Goal: Task Accomplishment & Management: Manage account settings

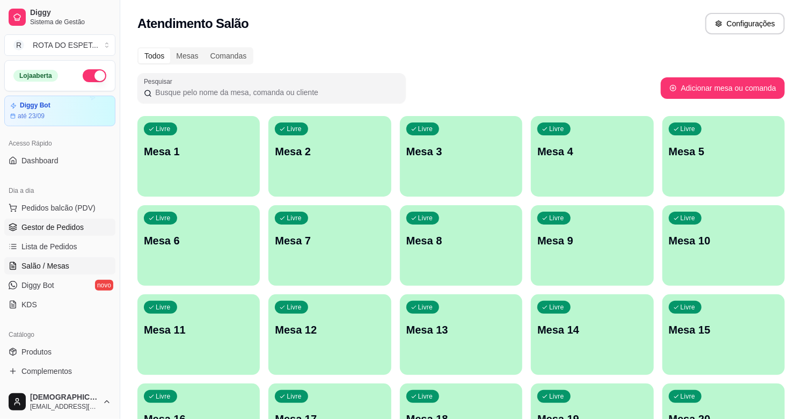
click at [60, 227] on span "Gestor de Pedidos" at bounding box center [52, 227] width 62 height 11
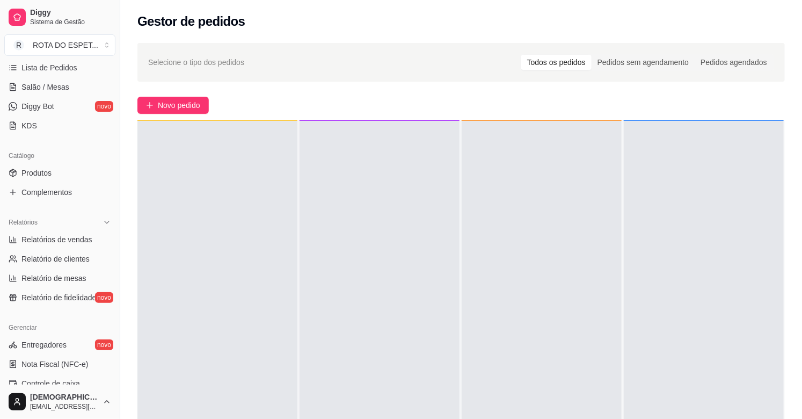
scroll to position [353, 0]
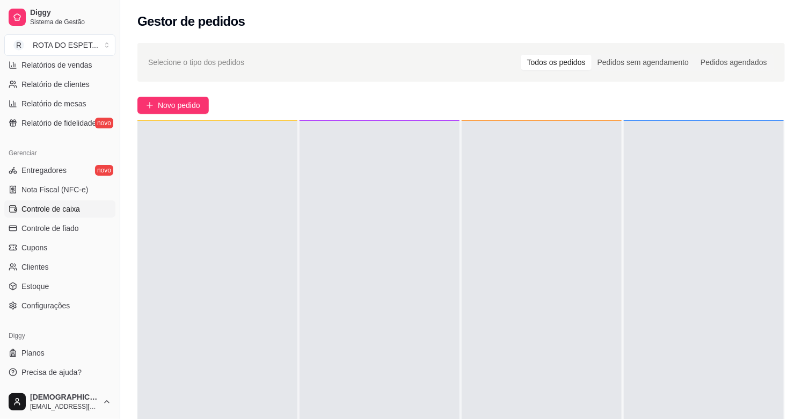
click at [61, 207] on span "Controle de caixa" at bounding box center [50, 208] width 59 height 11
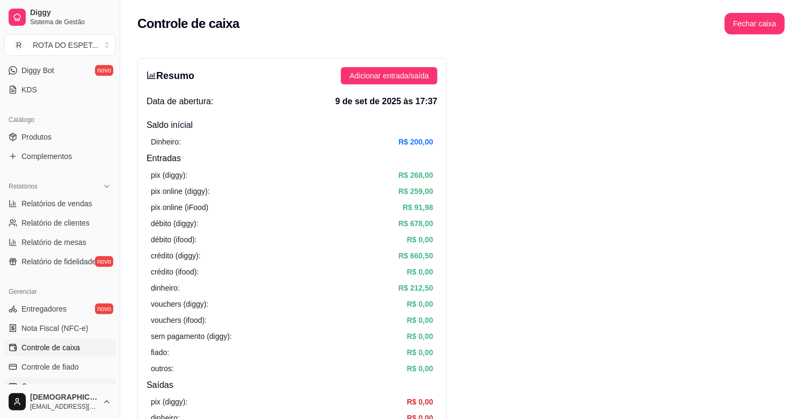
scroll to position [174, 0]
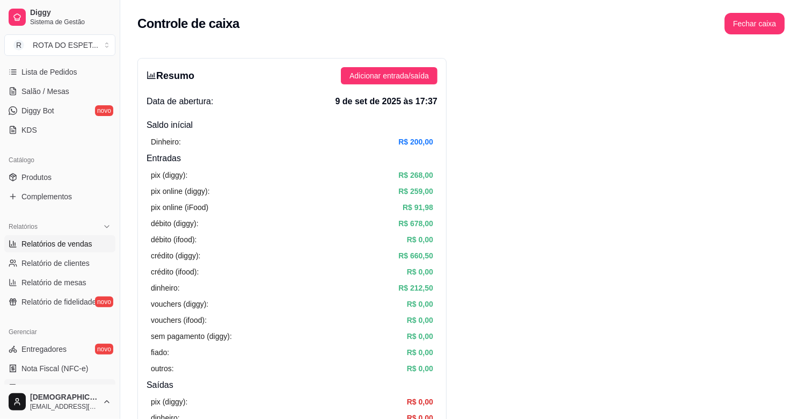
click at [71, 247] on span "Relatórios de vendas" at bounding box center [56, 243] width 71 height 11
select select "ALL"
select select "0"
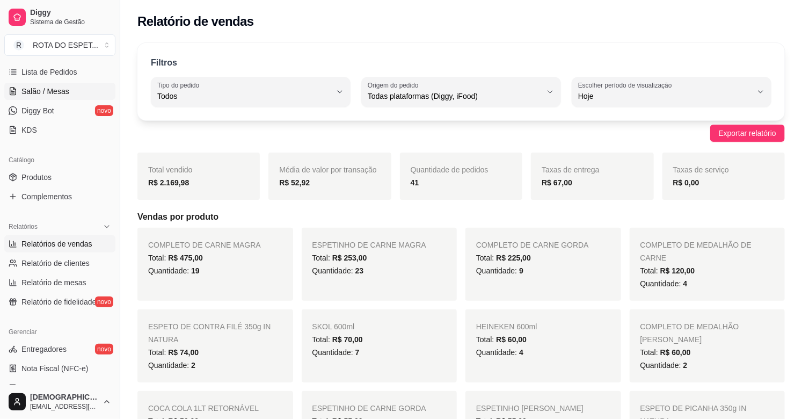
click at [56, 90] on span "Salão / Mesas" at bounding box center [45, 91] width 48 height 11
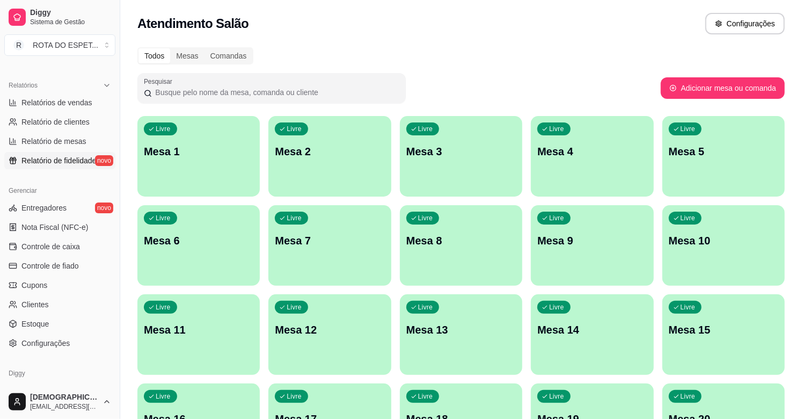
scroll to position [353, 0]
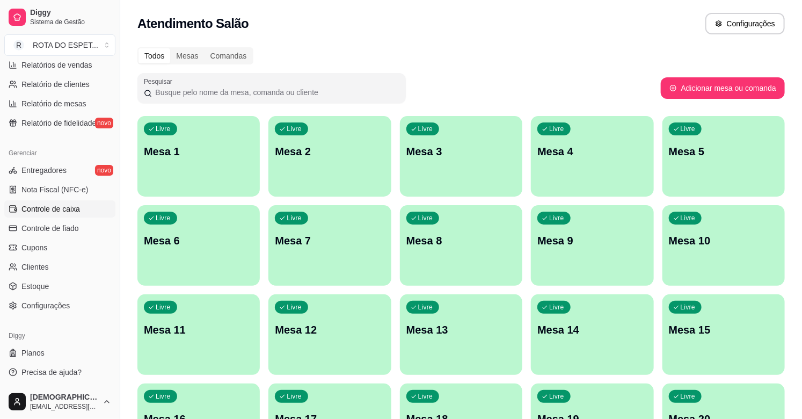
click at [58, 208] on span "Controle de caixa" at bounding box center [50, 208] width 59 height 11
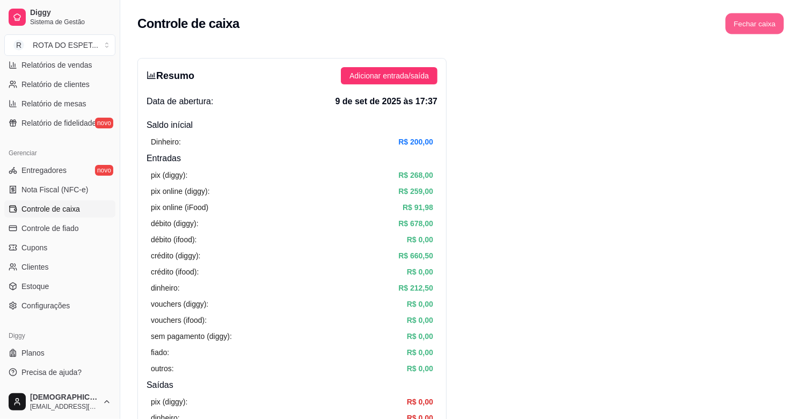
click at [763, 27] on button "Fechar caixa" at bounding box center [755, 23] width 59 height 21
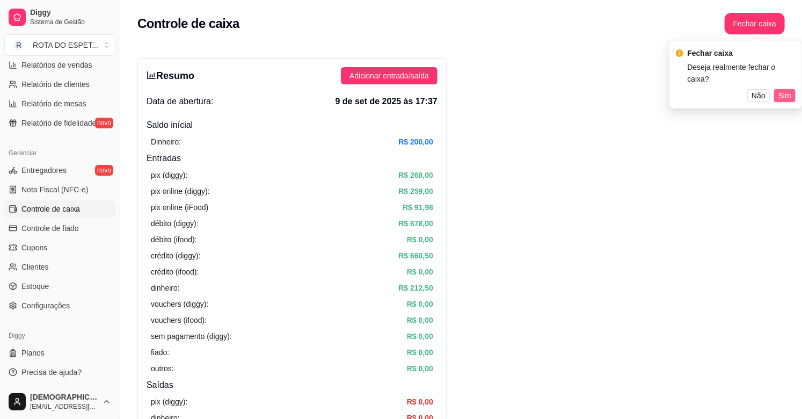
click at [784, 90] on span "Sim" at bounding box center [784, 96] width 13 height 12
